Goal: Task Accomplishment & Management: Use online tool/utility

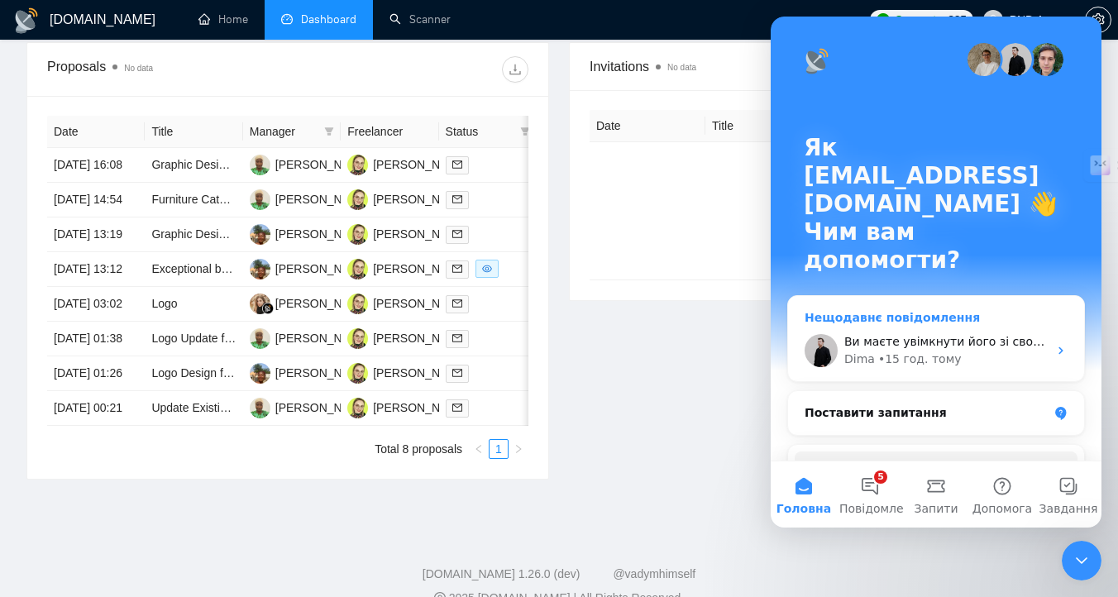
click at [967, 351] on div "Dima • 15 год. тому" at bounding box center [945, 359] width 203 height 17
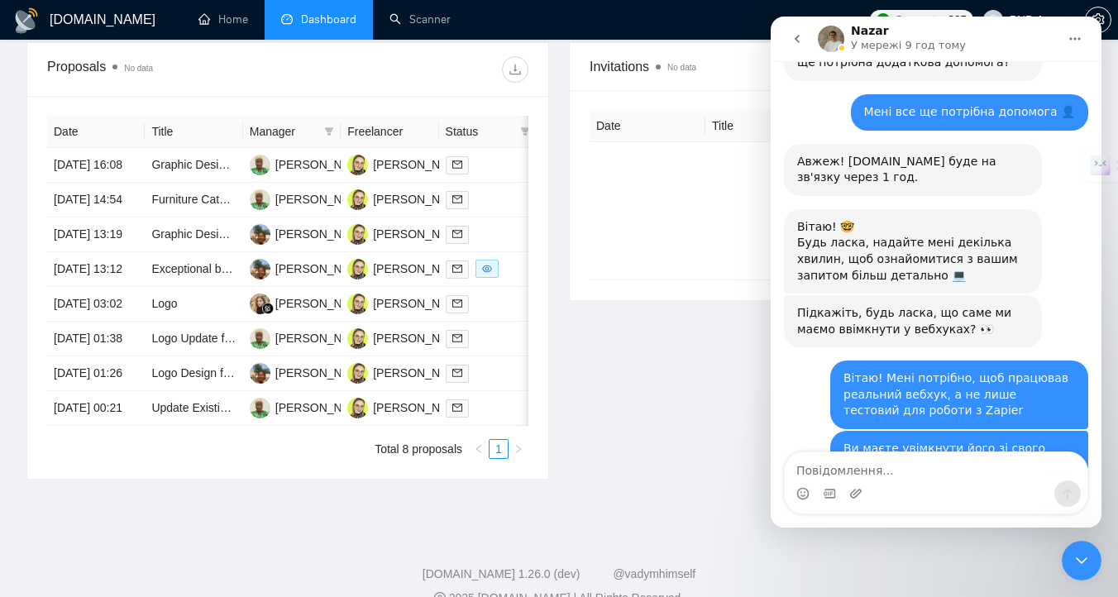
scroll to position [1425, 0]
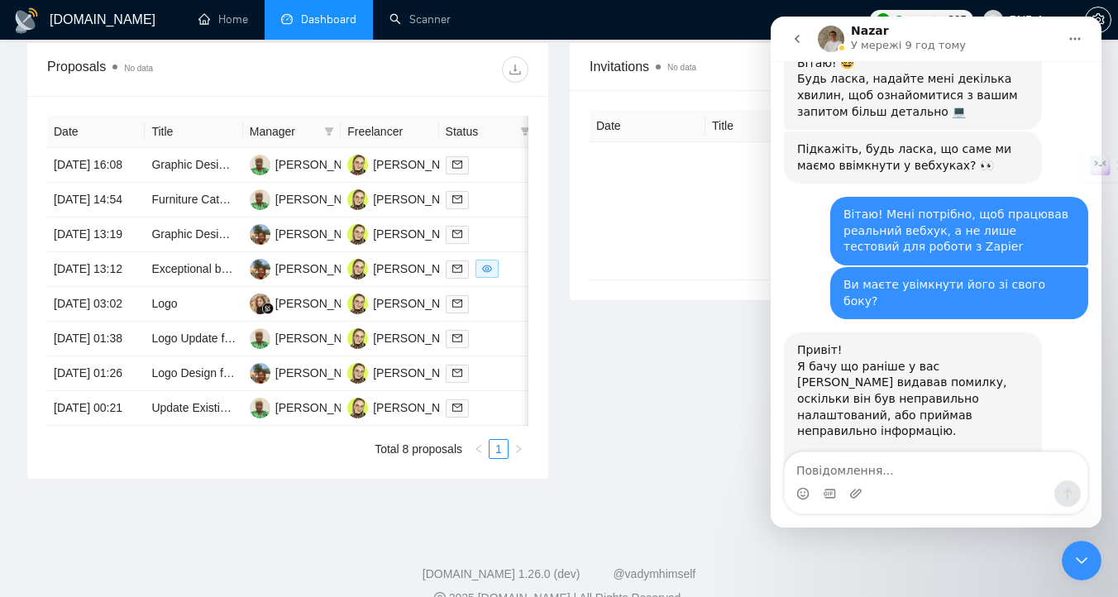
click at [1077, 555] on icon "Закрити програму для спілкування Intercom" at bounding box center [1082, 561] width 20 height 20
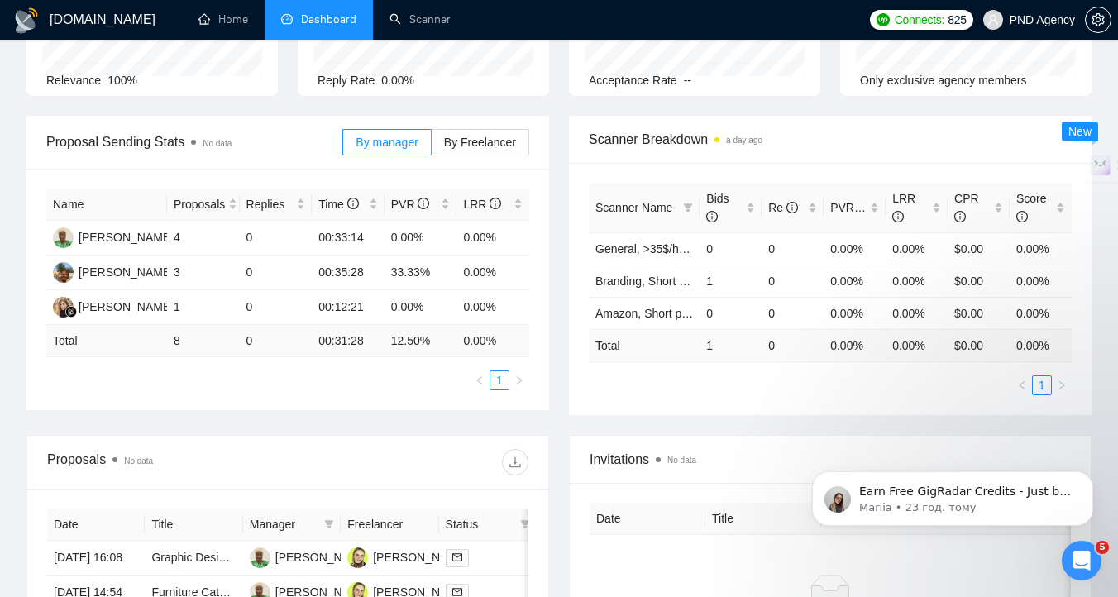
scroll to position [0, 0]
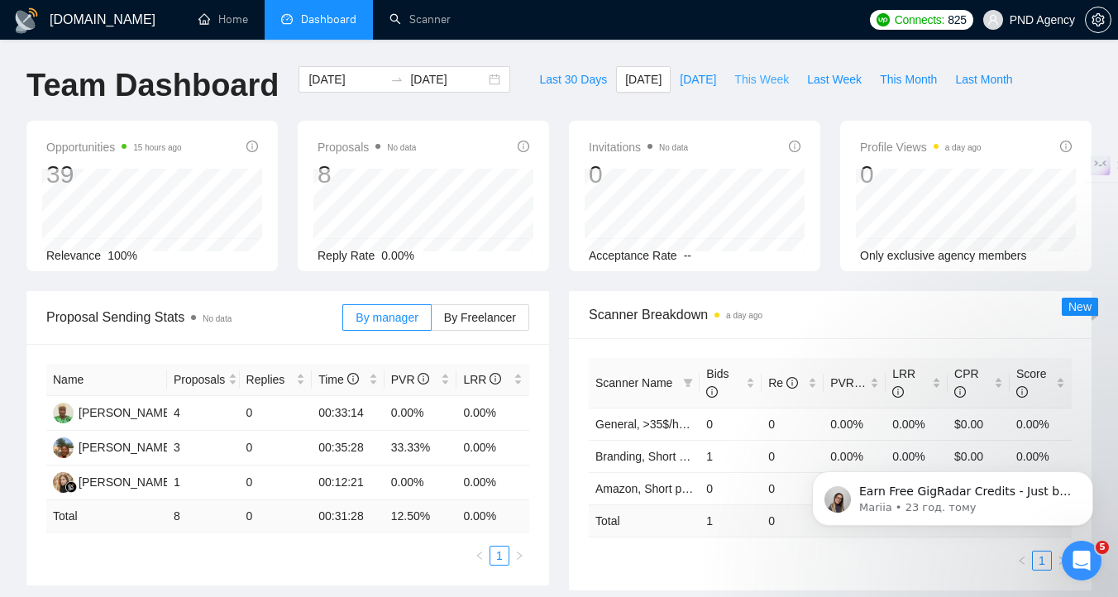
click at [765, 78] on span "This Week" at bounding box center [761, 79] width 55 height 18
type input "2025-08-11"
type input "2025-08-17"
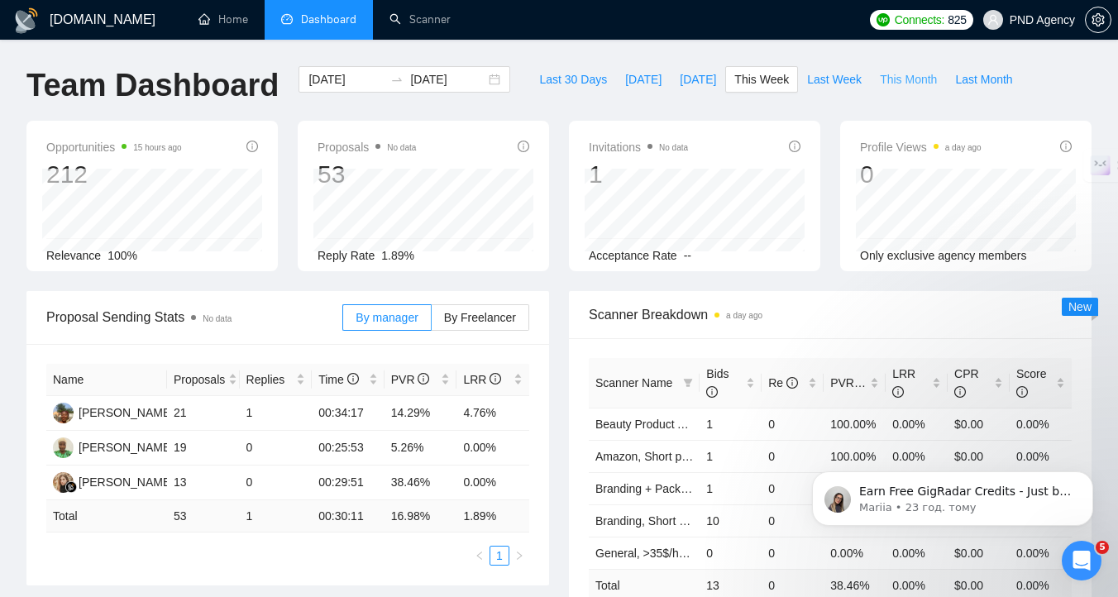
click at [900, 84] on span "This Month" at bounding box center [908, 79] width 57 height 18
type input "[DATE]"
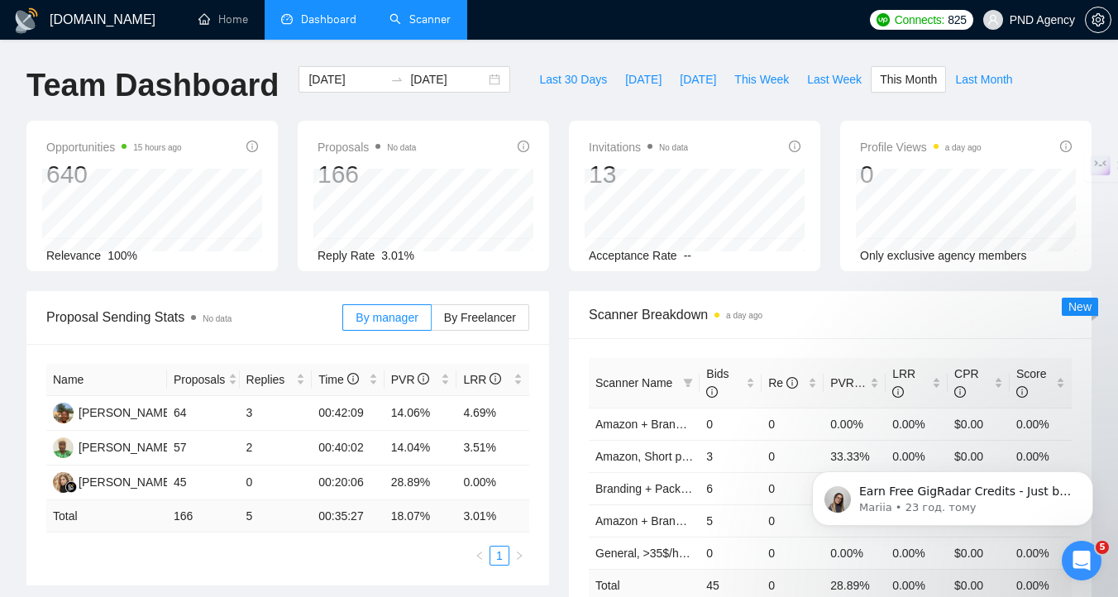
click at [433, 12] on link "Scanner" at bounding box center [419, 19] width 61 height 14
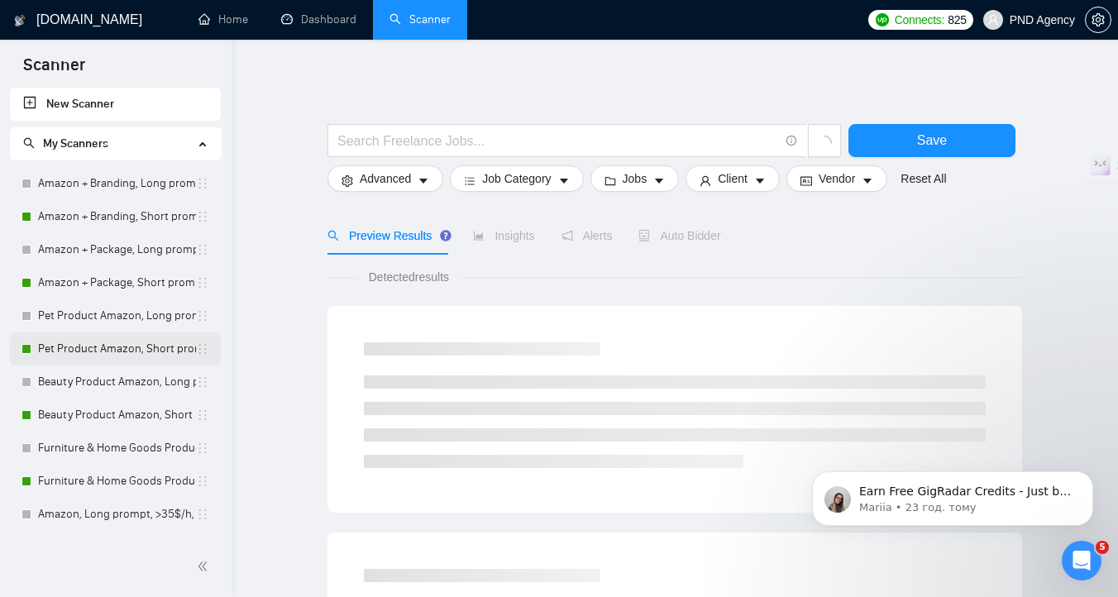
scroll to position [357, 0]
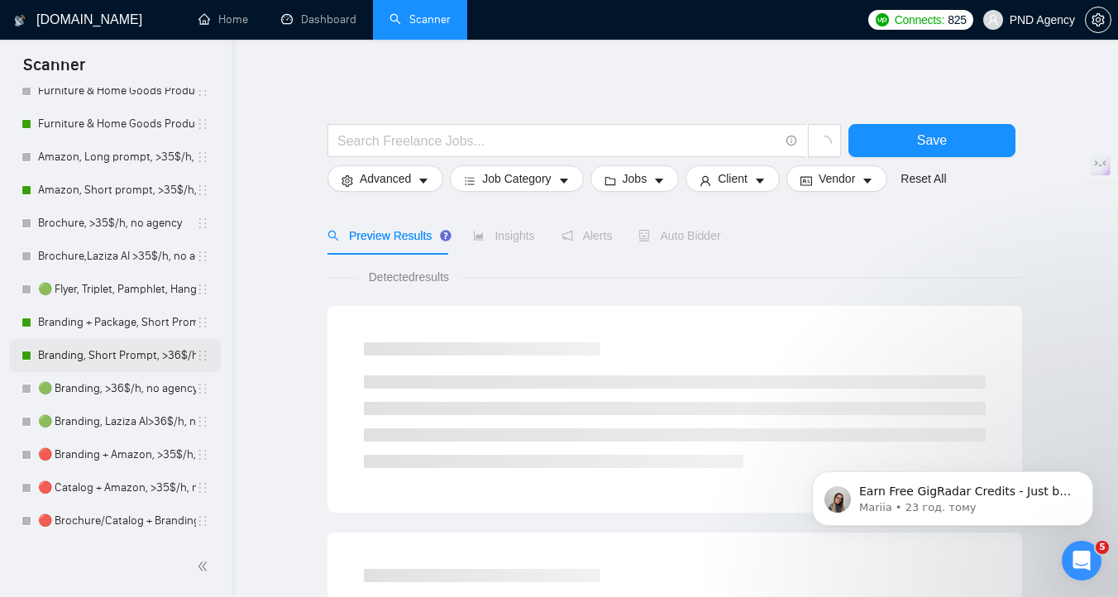
click at [148, 355] on link "Branding, Short Prompt, >36$/h, no agency" at bounding box center [117, 355] width 158 height 33
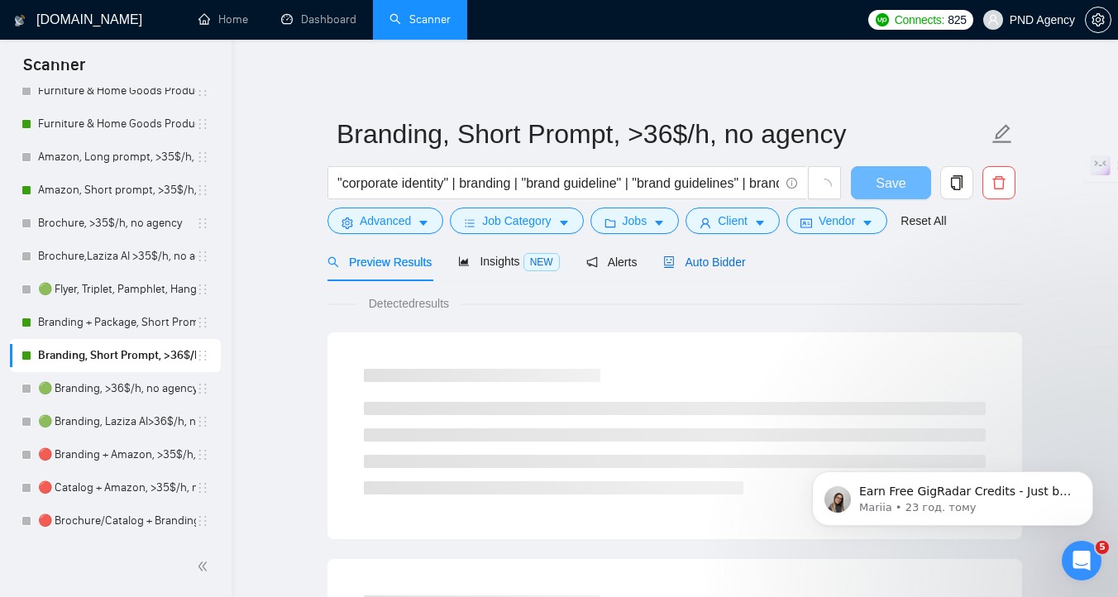
click at [701, 256] on span "Auto Bidder" at bounding box center [704, 261] width 82 height 13
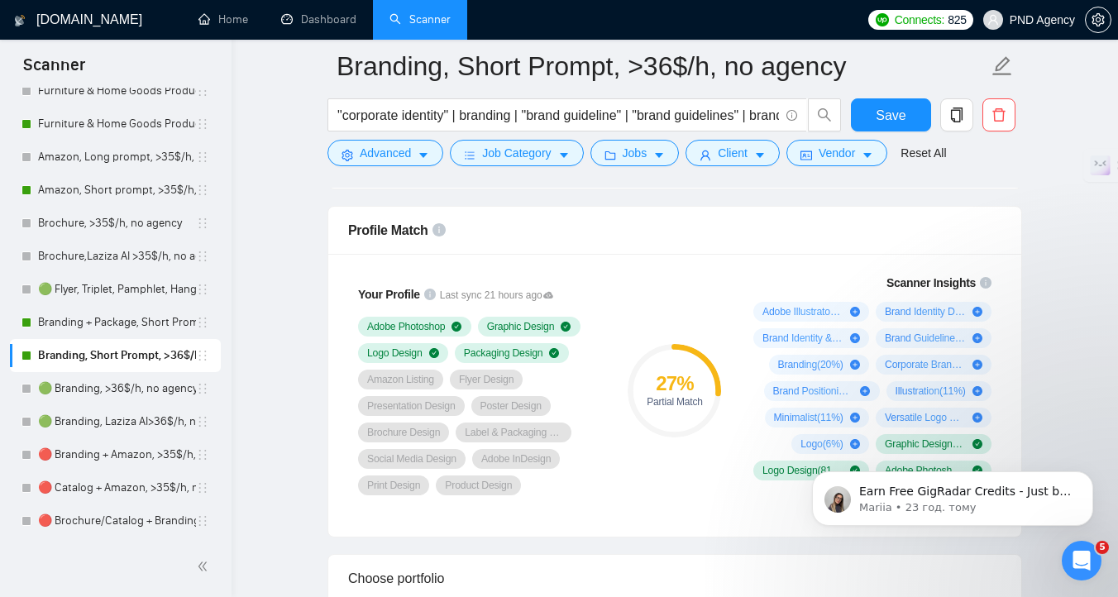
scroll to position [1059, 0]
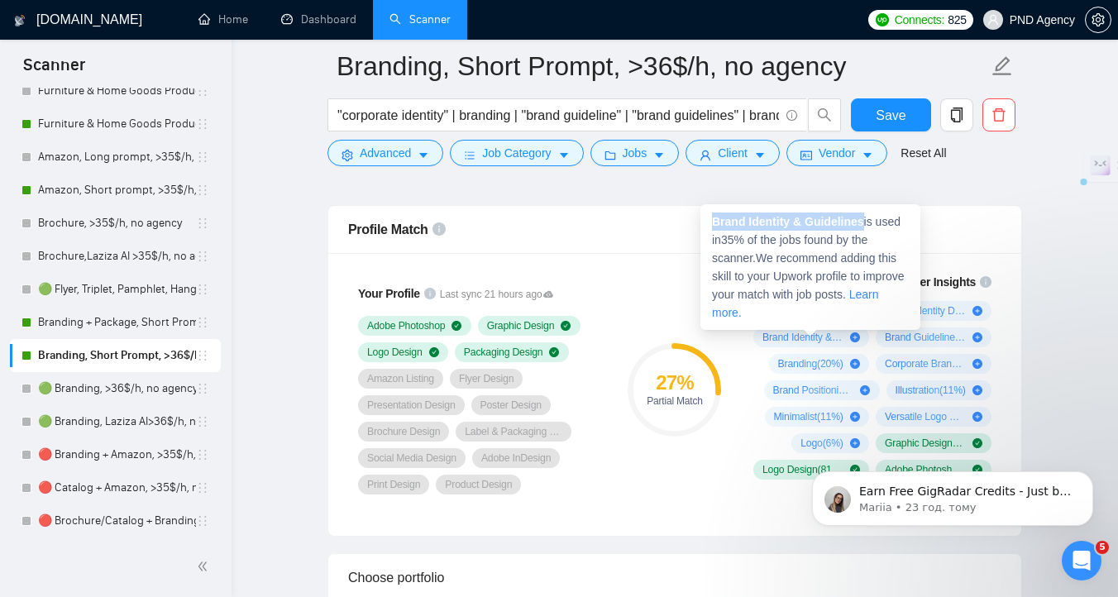
drag, startPoint x: 711, startPoint y: 222, endPoint x: 866, endPoint y: 225, distance: 154.6
click at [866, 225] on div "Brand Identity & Guidelines is used in 35 % of the jobs found by the scanner. W…" at bounding box center [810, 267] width 220 height 126
copy strong "Brand Identity & Guidelines"
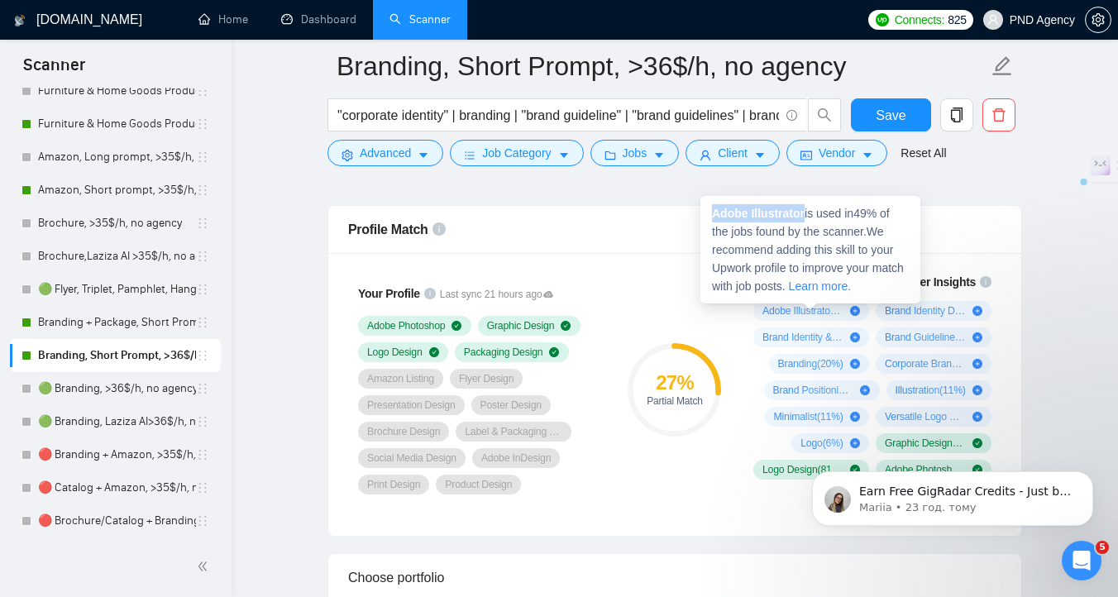
drag, startPoint x: 797, startPoint y: 212, endPoint x: 807, endPoint y: 213, distance: 10.0
click at [807, 213] on span "Adobe Illustrator is used in 49 % of the jobs found by the scanner. We recommen…" at bounding box center [808, 250] width 192 height 86
copy strong "Adobe Illustrator"
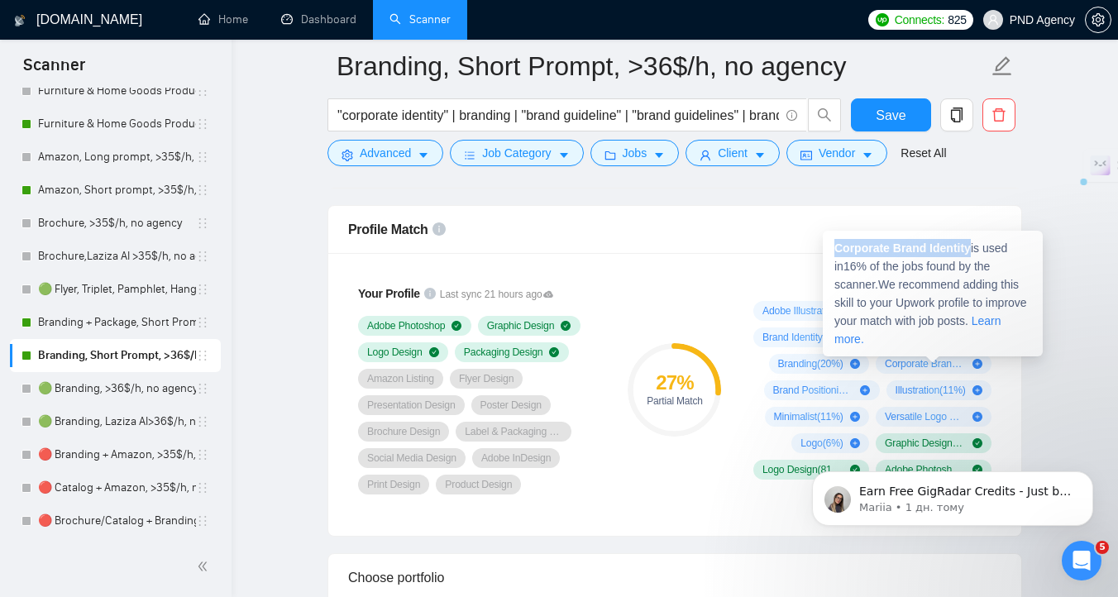
click at [838, 249] on strong "Corporate Brand Identity" at bounding box center [902, 247] width 136 height 13
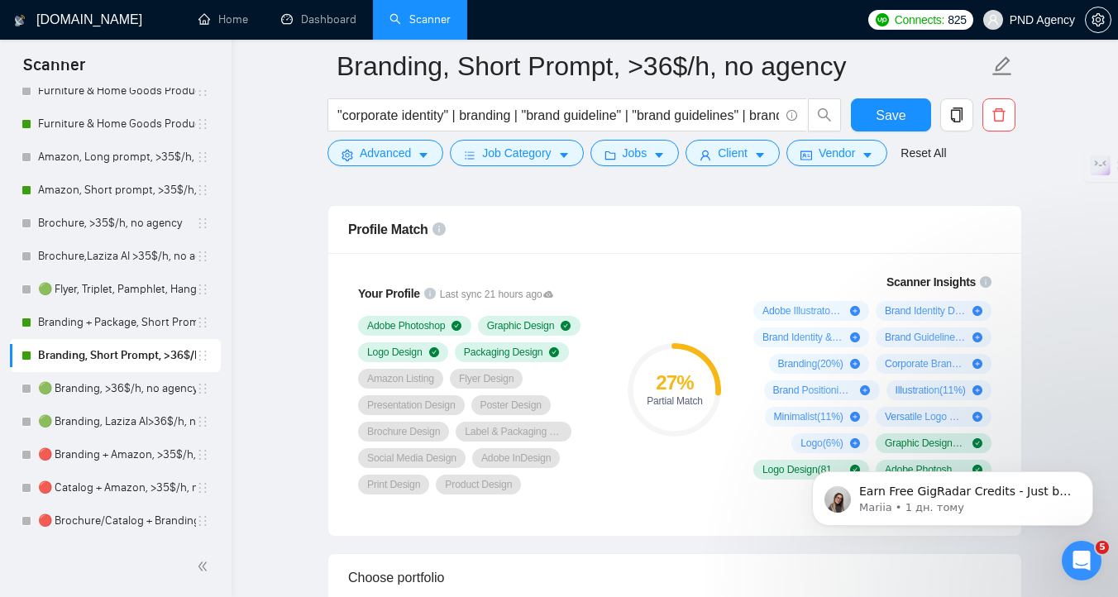
click at [752, 232] on div "Profile Match" at bounding box center [674, 229] width 653 height 47
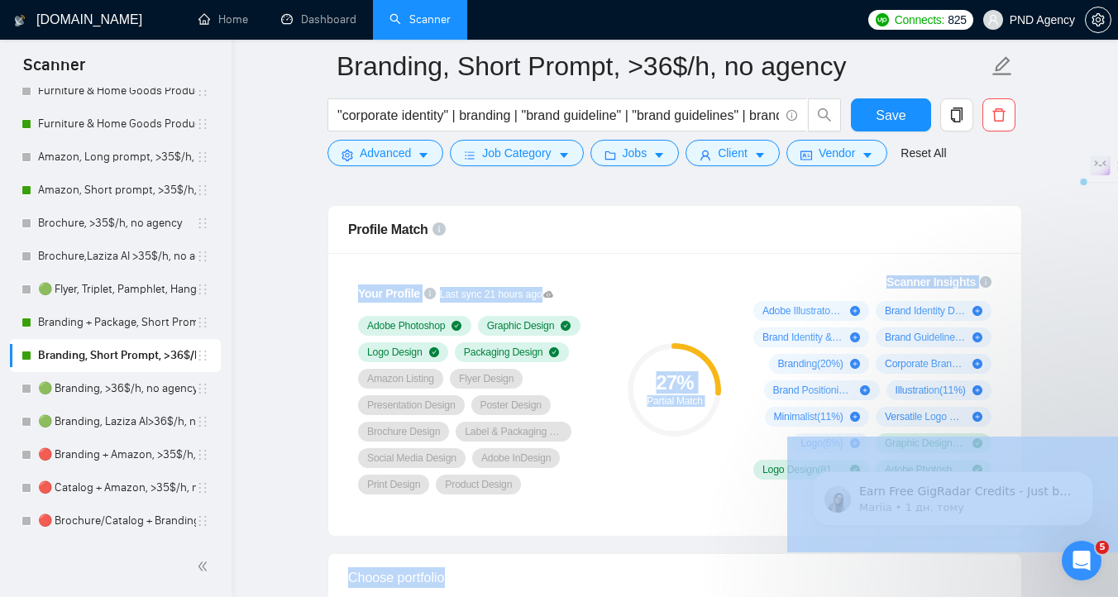
drag, startPoint x: 956, startPoint y: 198, endPoint x: 882, endPoint y: 237, distance: 83.6
click at [908, 311] on span "Brand Identity Design ( 45 %)" at bounding box center [925, 310] width 81 height 13
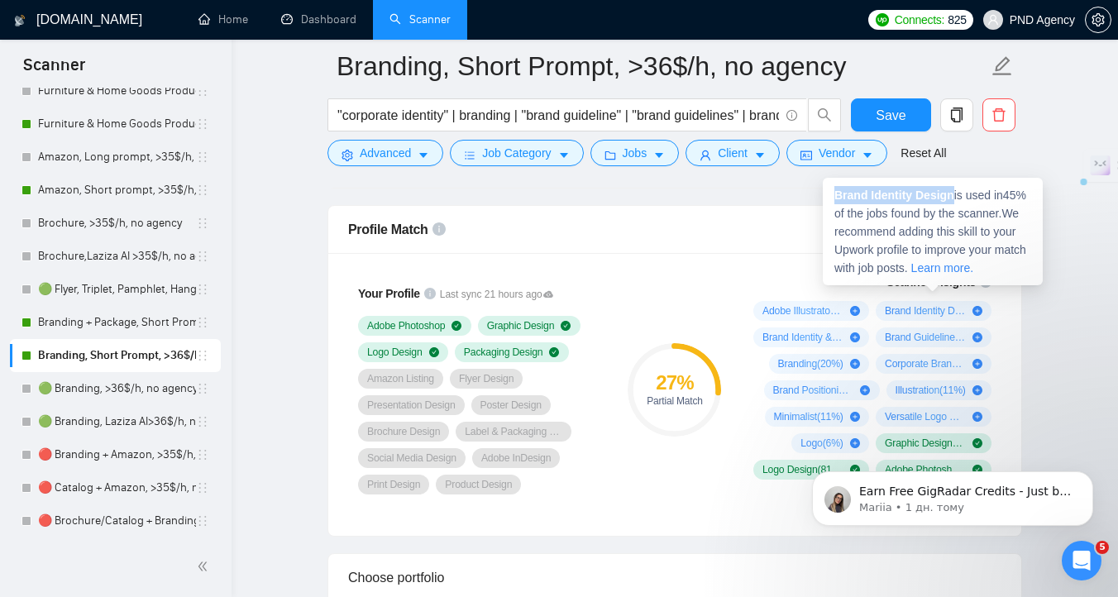
copy strong "Brand Identity Design"
drag, startPoint x: 956, startPoint y: 198, endPoint x: 837, endPoint y: 198, distance: 119.1
click at [837, 198] on strong "Brand Identity Design" at bounding box center [894, 195] width 120 height 13
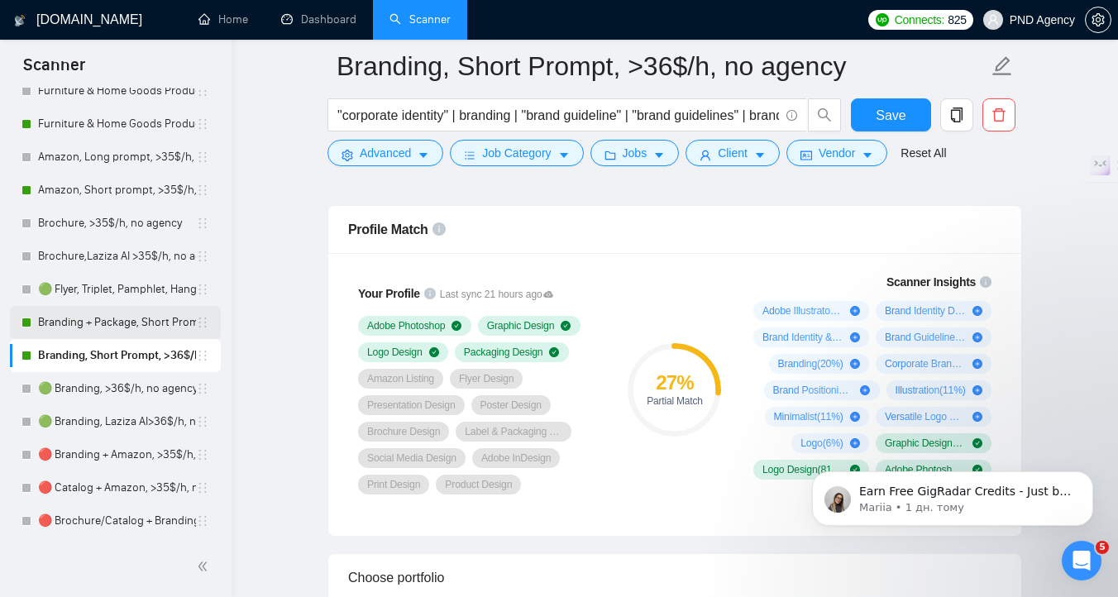
click at [128, 322] on link "Branding + Package, Short Prompt, >36$/h, no agency" at bounding box center [117, 322] width 158 height 33
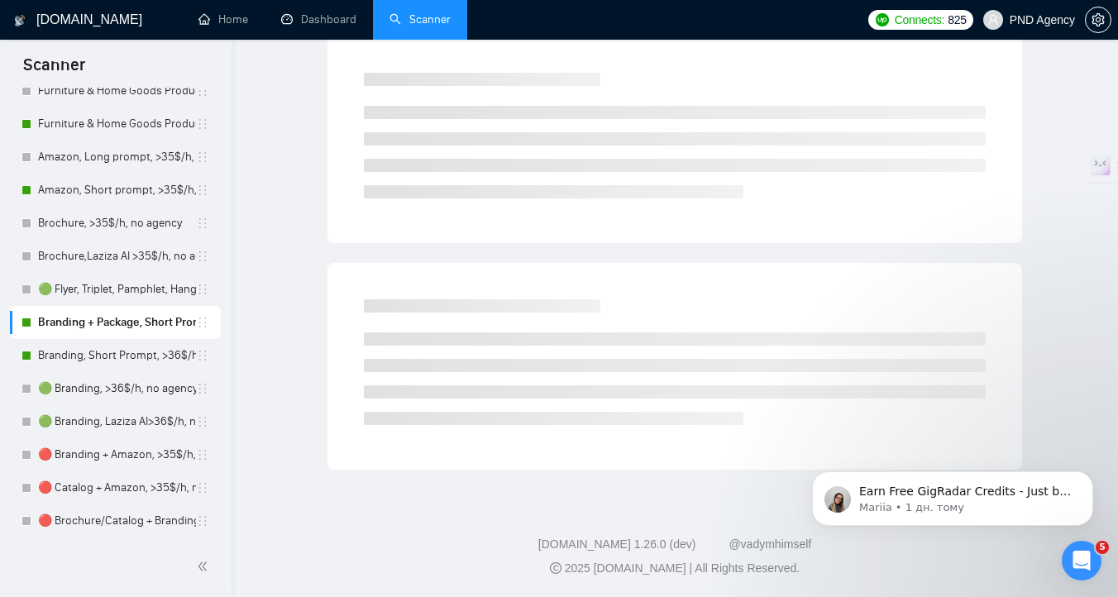
scroll to position [7, 0]
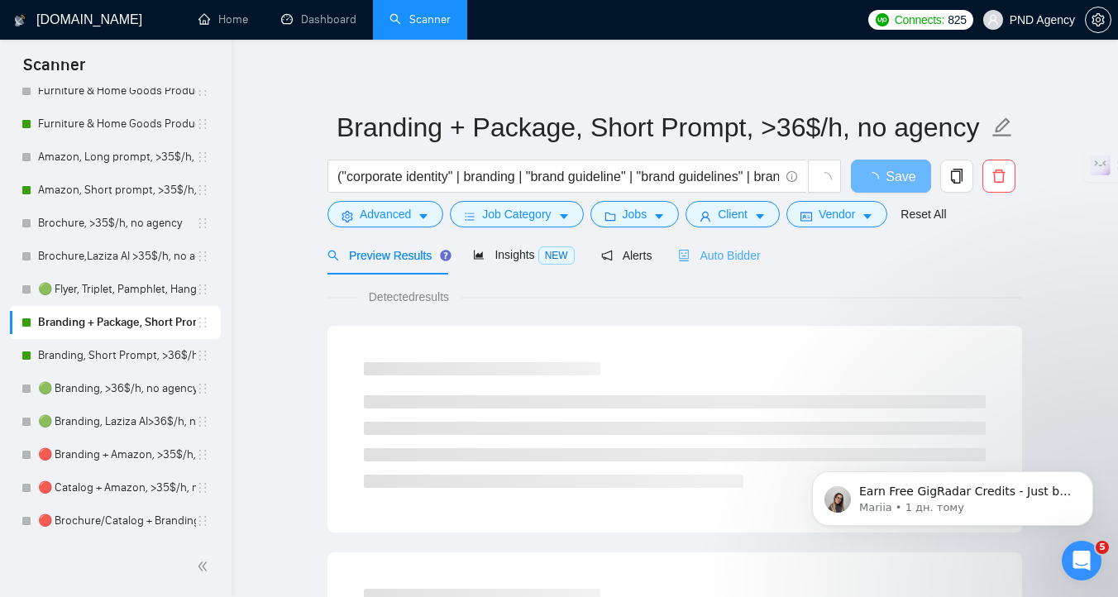
click at [744, 267] on div "Auto Bidder" at bounding box center [719, 255] width 82 height 39
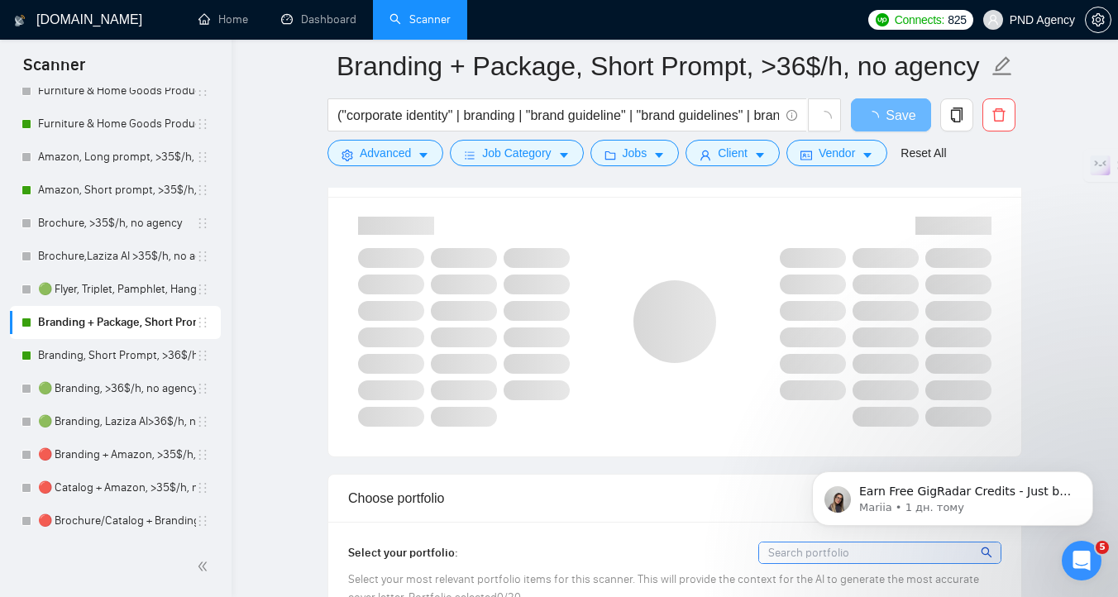
scroll to position [1082, 0]
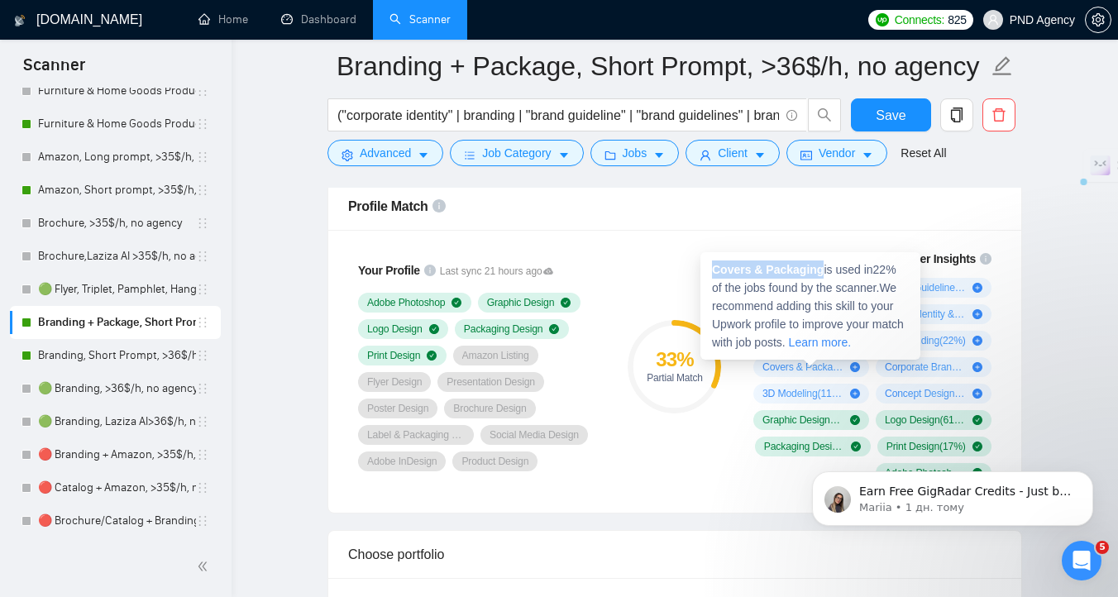
drag, startPoint x: 824, startPoint y: 273, endPoint x: 712, endPoint y: 273, distance: 112.4
click at [712, 273] on span "Covers & Packaging is used in 22 % of the jobs found by the scanner. We recomme…" at bounding box center [808, 306] width 192 height 86
copy strong "Covers & Packaging"
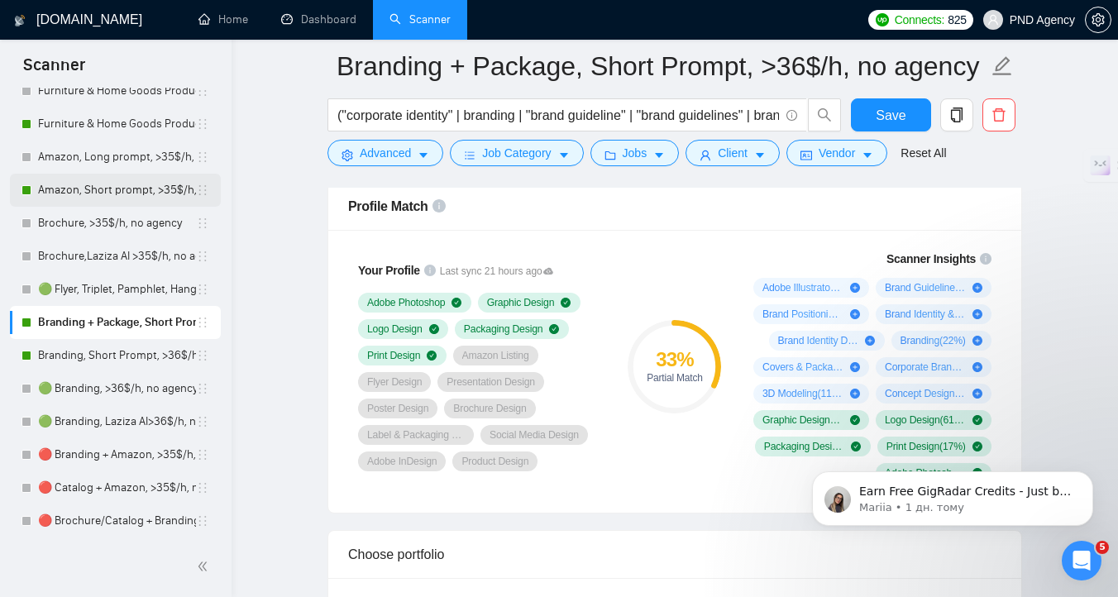
click at [105, 199] on link "Amazon, Short prompt, >35$/h, no agency" at bounding box center [117, 190] width 158 height 33
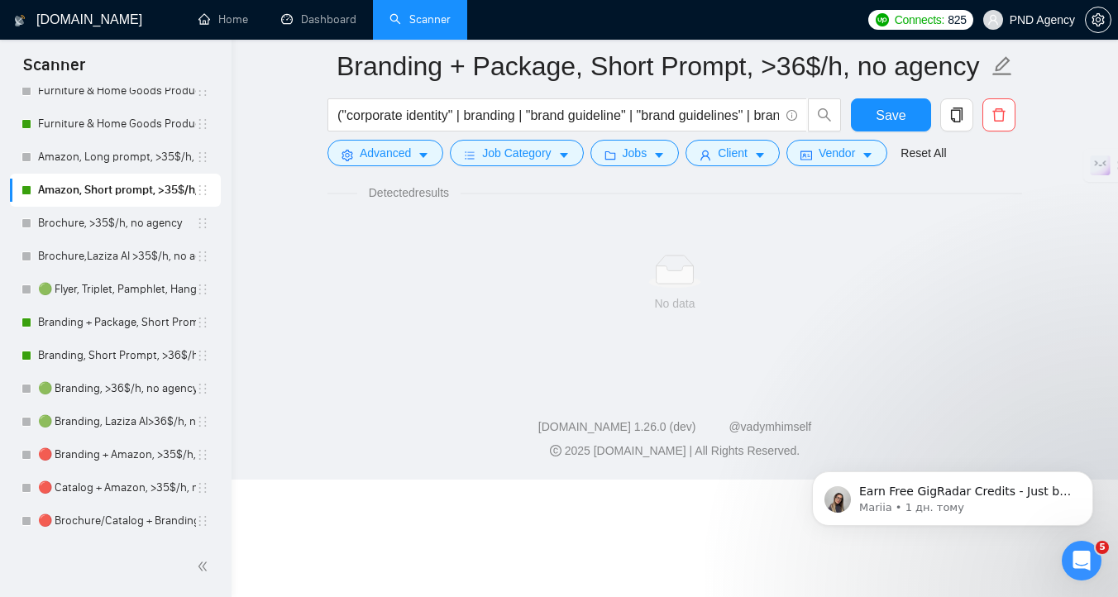
scroll to position [7, 0]
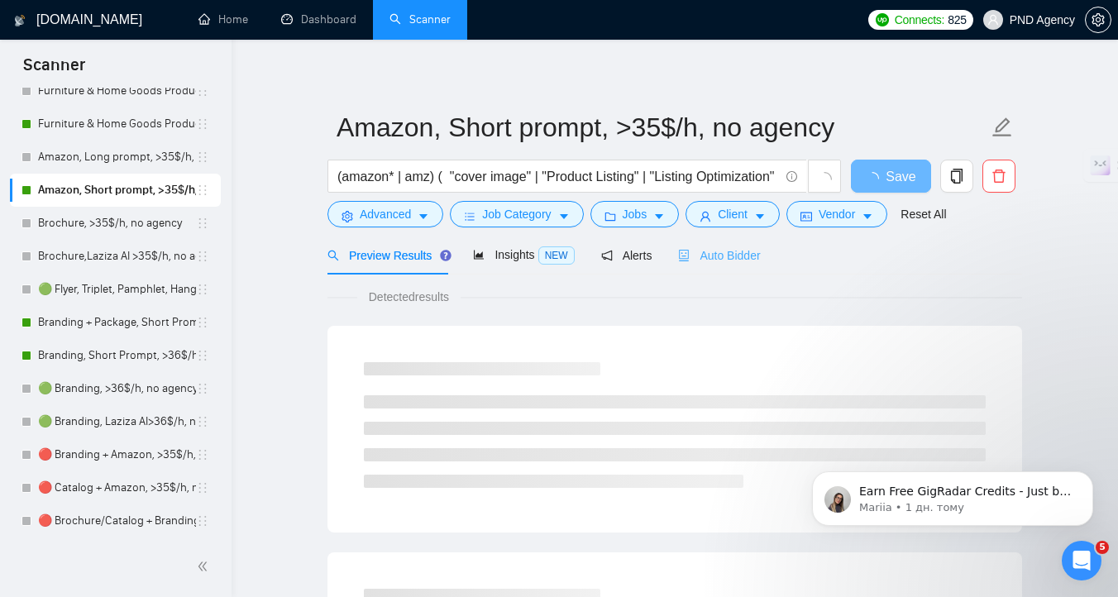
click at [709, 265] on div "Auto Bidder" at bounding box center [719, 255] width 82 height 39
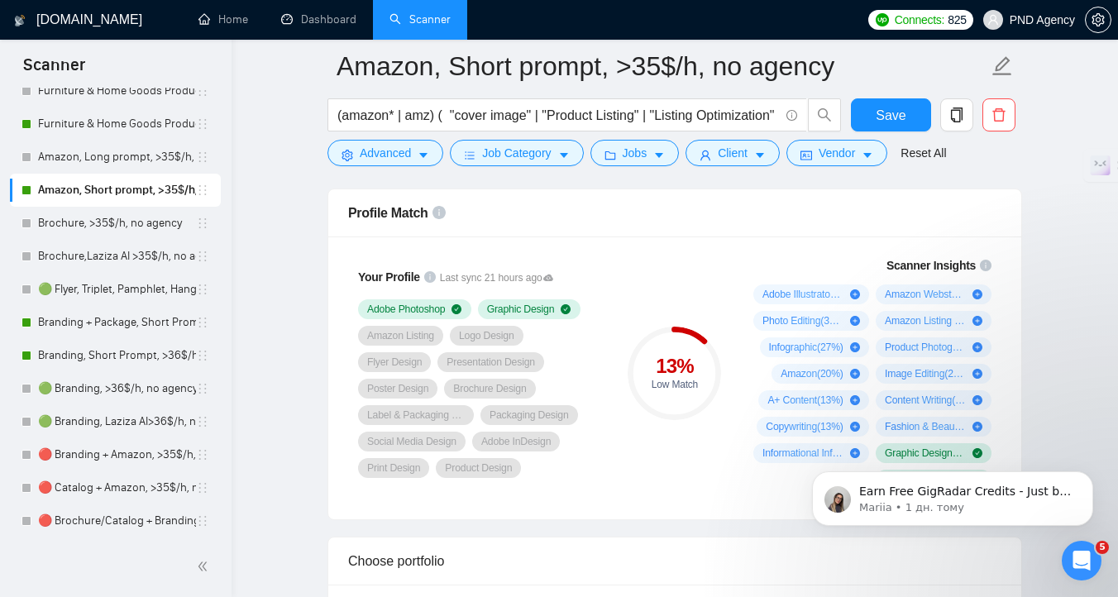
scroll to position [1077, 0]
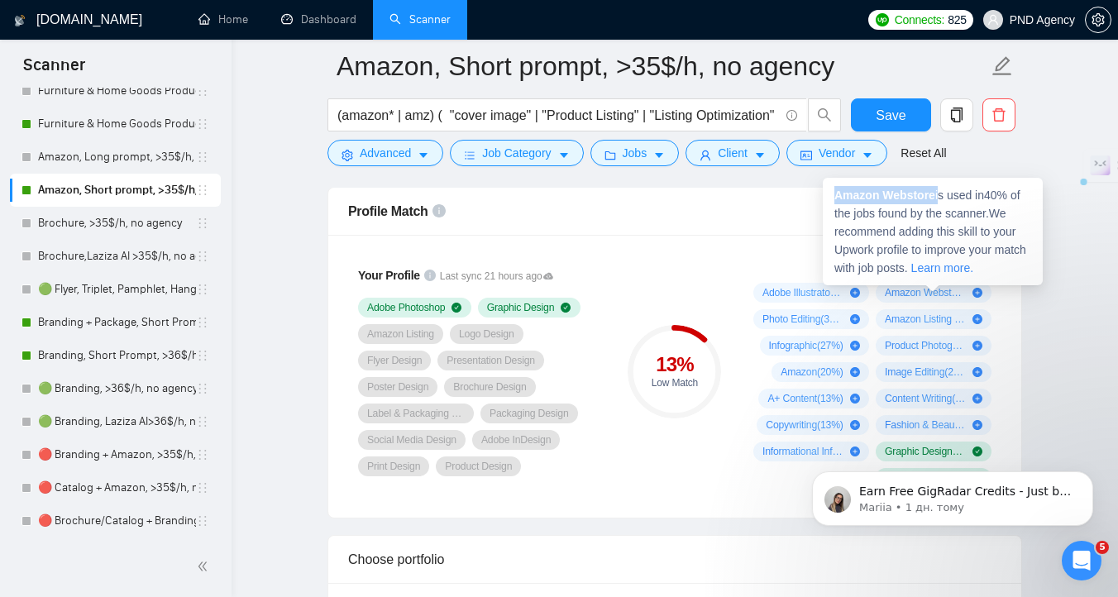
drag, startPoint x: 837, startPoint y: 198, endPoint x: 940, endPoint y: 198, distance: 103.4
click at [940, 198] on span "Amazon Webstore is used in 40 % of the jobs found by the scanner. We recommend …" at bounding box center [930, 232] width 192 height 86
copy span "Amazon Webstore"
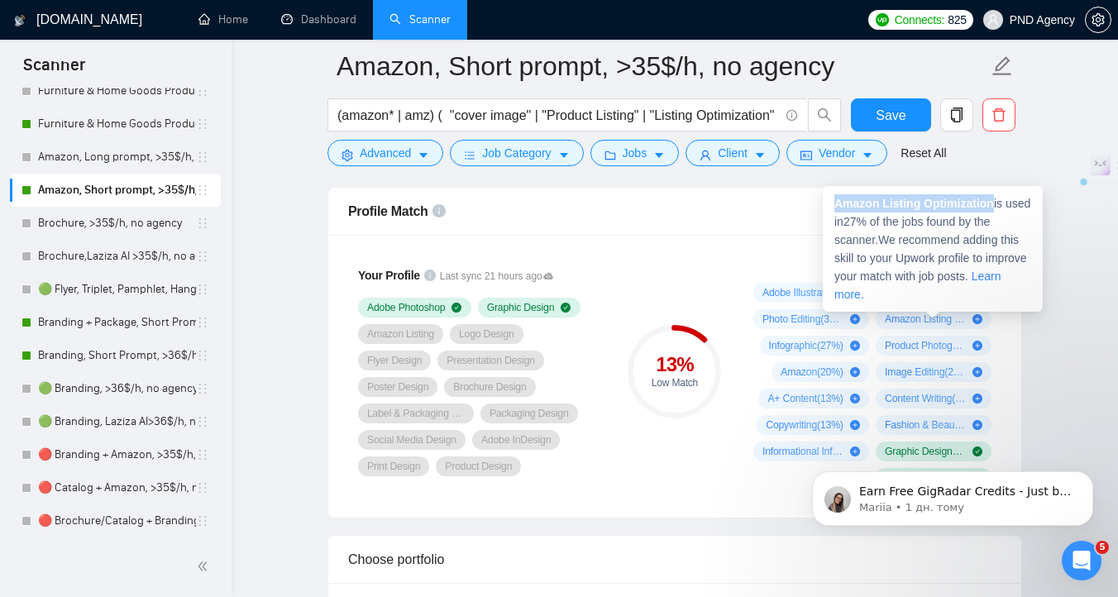
drag, startPoint x: 834, startPoint y: 208, endPoint x: 997, endPoint y: 203, distance: 163.0
click at [999, 203] on span "Amazon Listing Optimization is used in 27 % of the jobs found by the scanner. W…" at bounding box center [932, 249] width 196 height 104
copy strong "Amazon Listing Optimization"
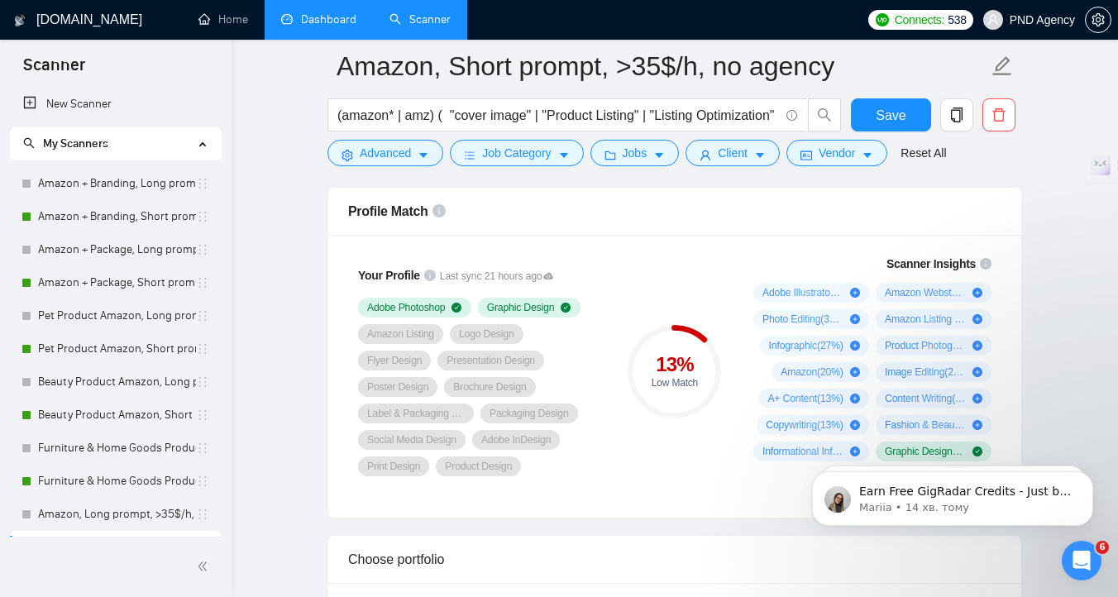
click at [309, 26] on link "Dashboard" at bounding box center [318, 19] width 75 height 14
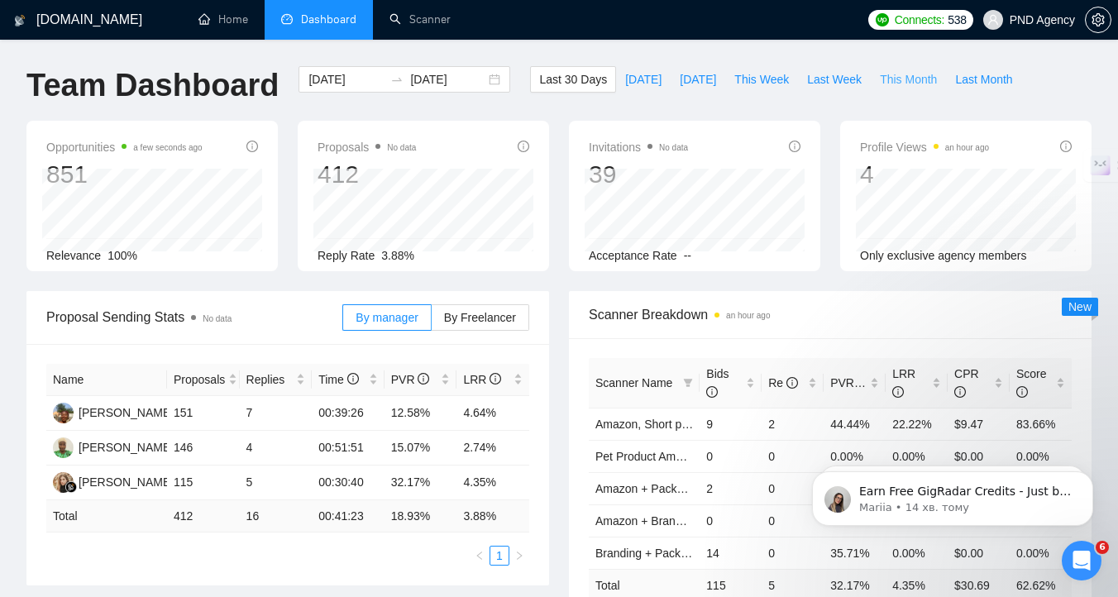
click at [912, 70] on span "This Month" at bounding box center [908, 79] width 57 height 18
type input "[DATE]"
click at [971, 79] on span "Last Month" at bounding box center [983, 79] width 57 height 18
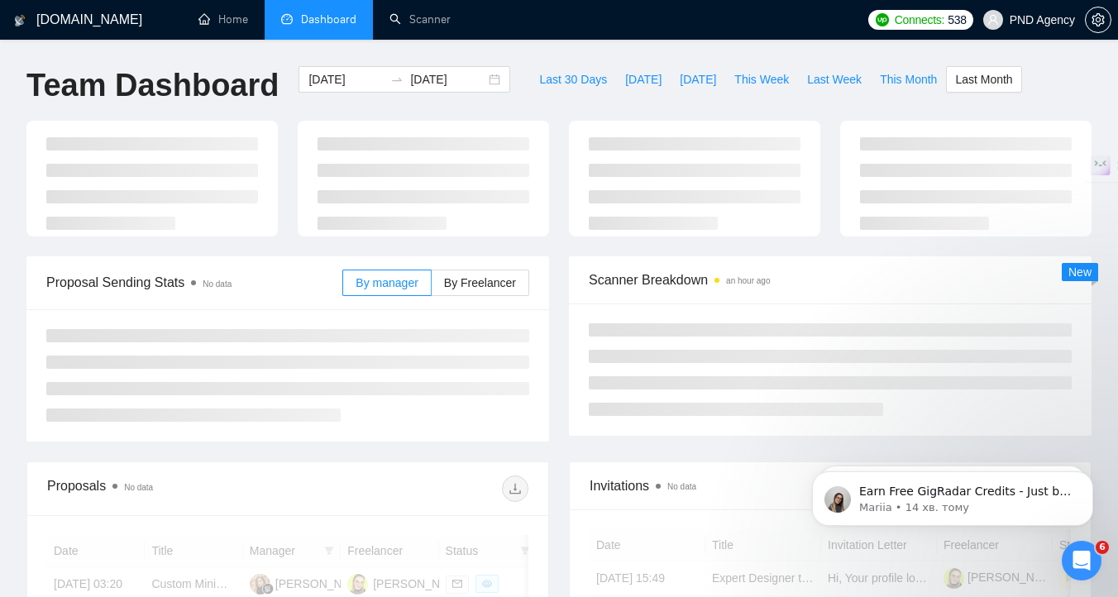
type input "[DATE]"
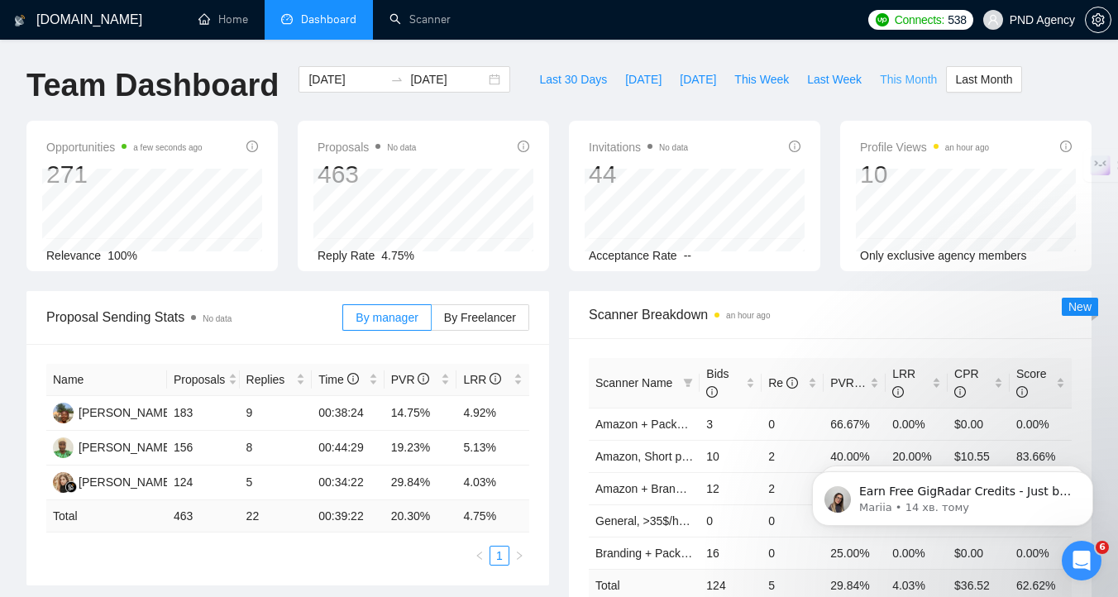
click at [912, 82] on span "This Month" at bounding box center [908, 79] width 57 height 18
type input "[DATE]"
click at [985, 79] on span "Last Month" at bounding box center [983, 79] width 57 height 18
type input "[DATE]"
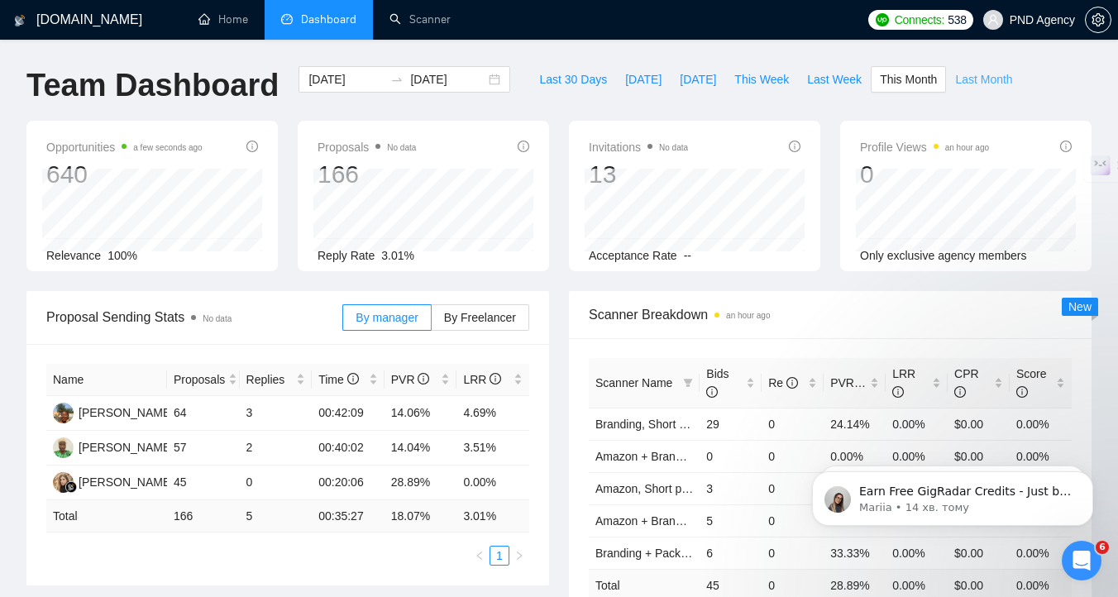
type input "[DATE]"
